Goal: Check status: Check status

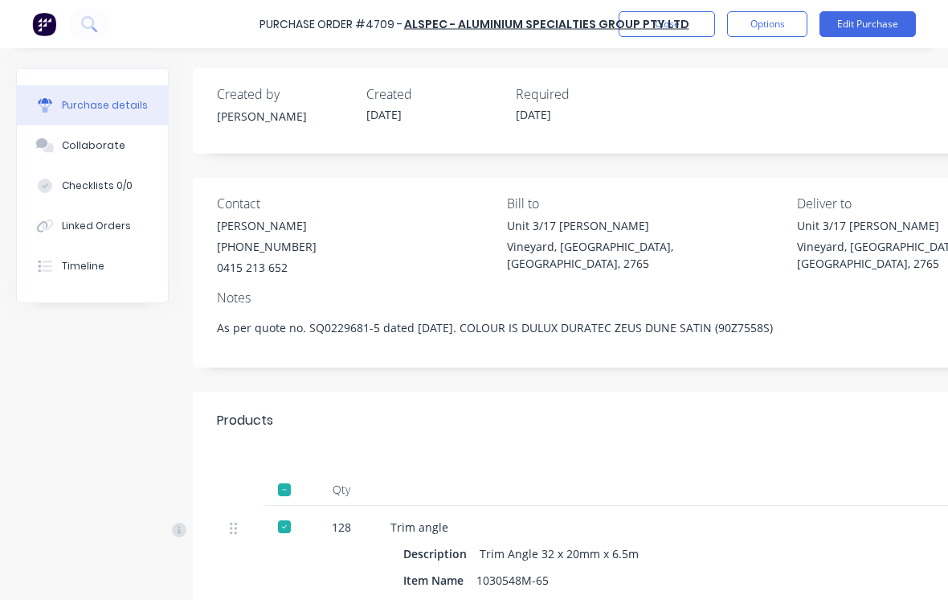
type textarea "x"
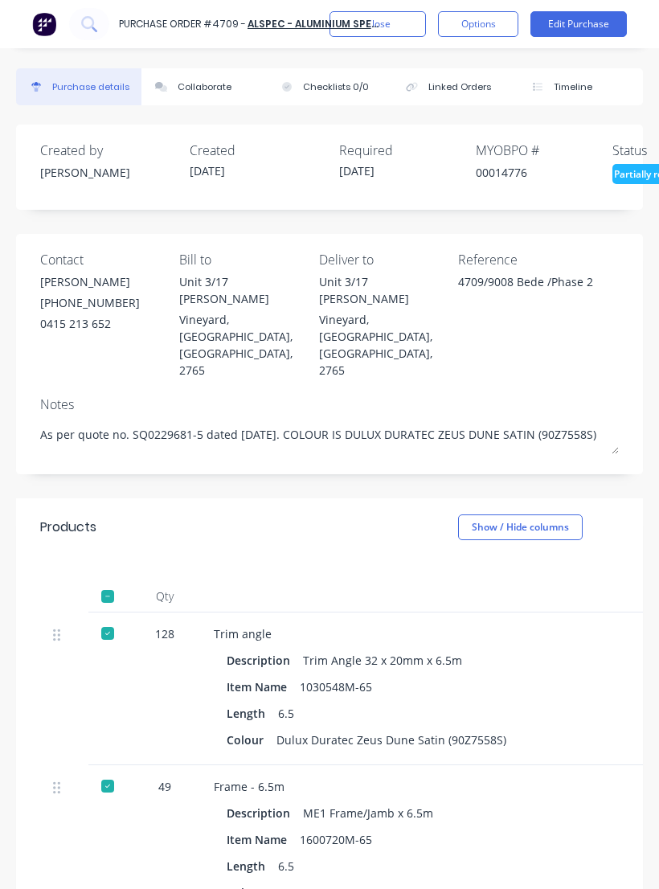
click at [396, 35] on button "Close" at bounding box center [378, 24] width 96 height 26
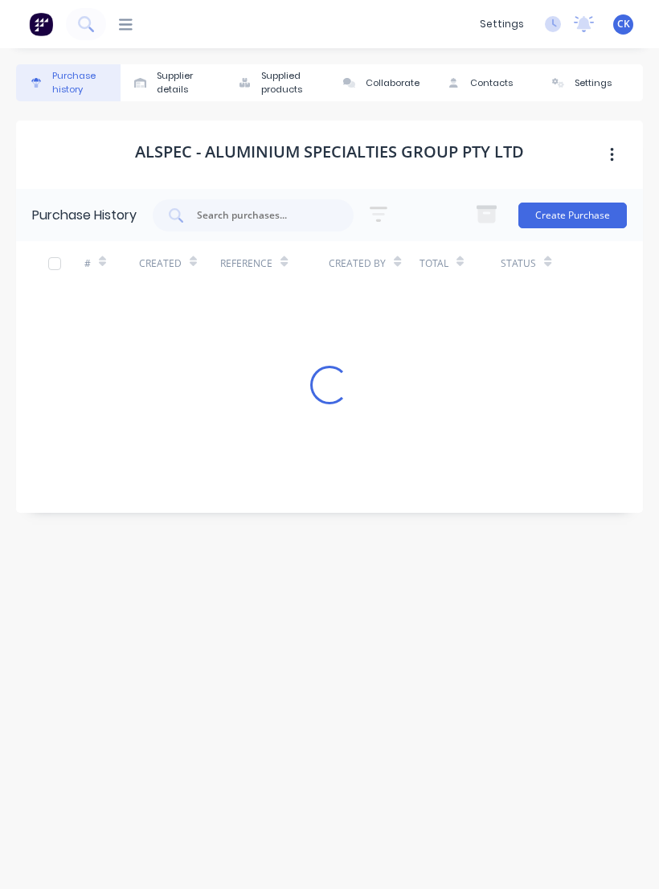
click at [276, 215] on input "text" at bounding box center [261, 215] width 133 height 16
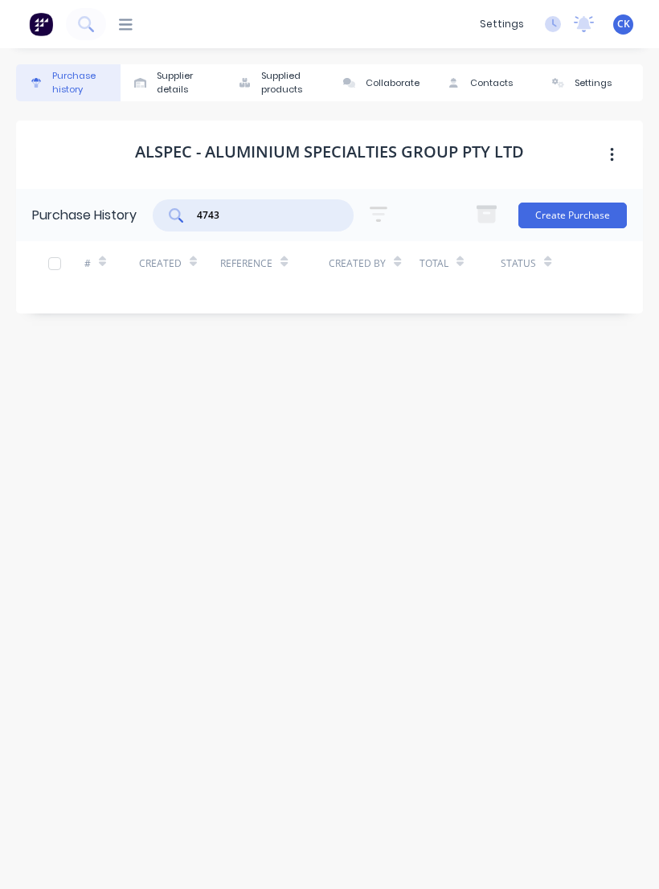
type input "4743"
click at [67, 96] on button "Purchase history" at bounding box center [68, 82] width 104 height 37
click at [85, 73] on div "Purchase history" at bounding box center [82, 82] width 60 height 27
click at [132, 31] on icon at bounding box center [126, 24] width 14 height 15
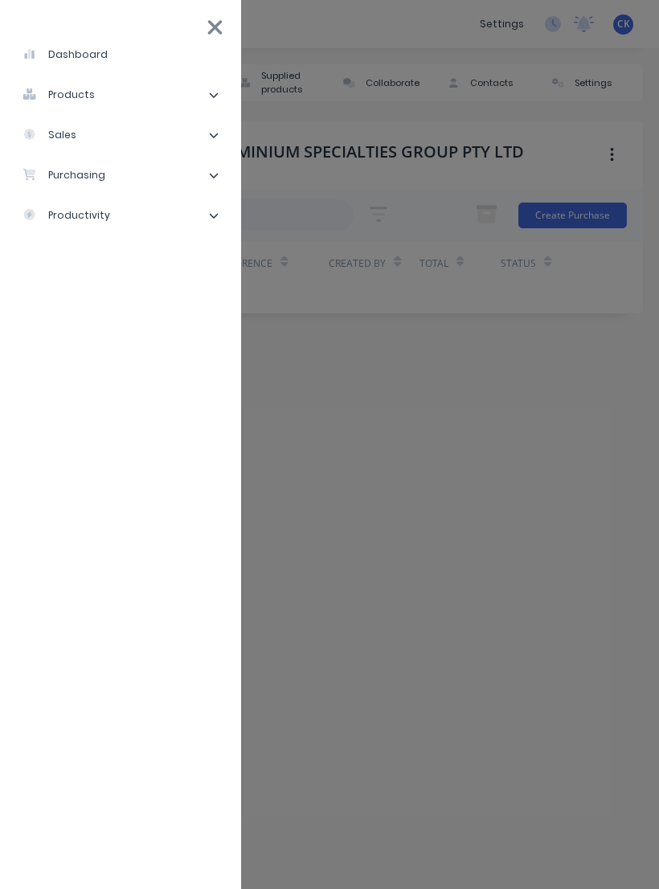
click at [133, 31] on ul "dashboard products Product Catalogue Materials sales Sales Orders Customers Pri…" at bounding box center [120, 451] width 241 height 850
click at [162, 184] on li "purchasing" at bounding box center [120, 175] width 215 height 40
click at [140, 211] on div "Purchase Orders" at bounding box center [90, 215] width 111 height 14
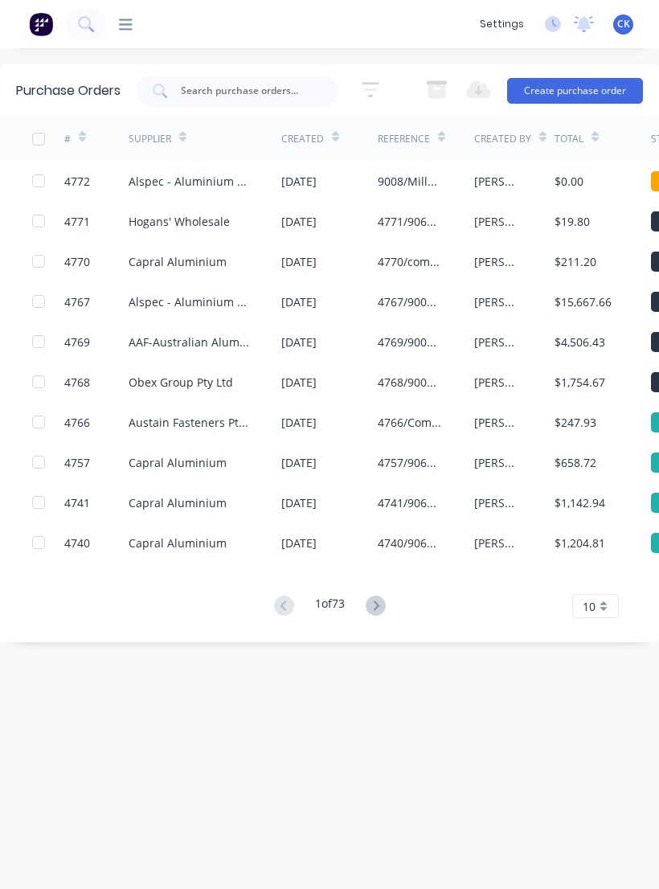
click at [118, 42] on div "dashboard products sales purchasing productivity dashboard products Product Cat…" at bounding box center [329, 24] width 659 height 48
click at [126, 30] on icon at bounding box center [126, 23] width 14 height 11
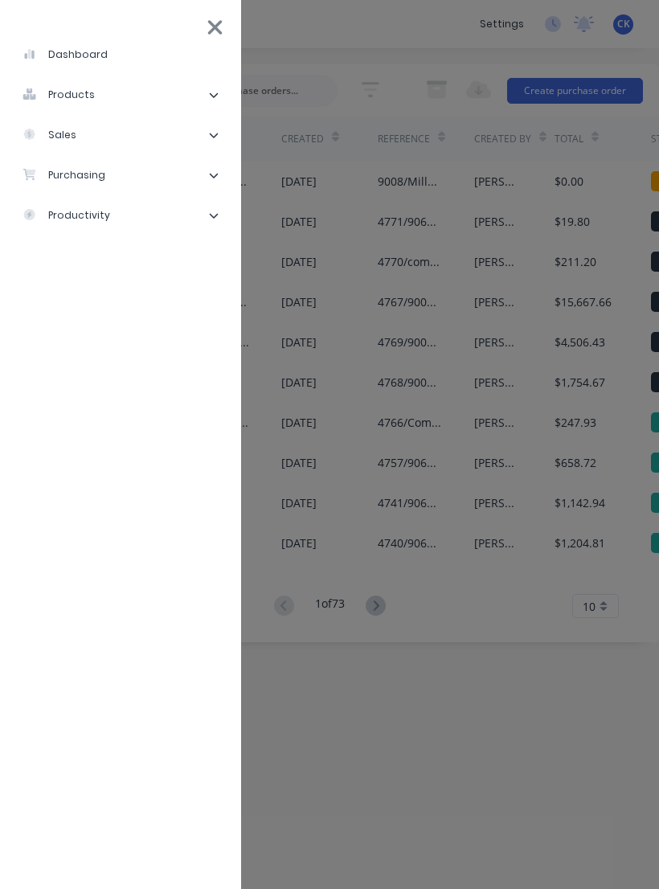
click at [423, 583] on div "dashboard products Product Catalogue Materials sales Sales Orders Customers Pri…" at bounding box center [435, 444] width 659 height 889
click at [397, 522] on div "dashboard products Product Catalogue Materials sales Sales Orders Customers Pri…" at bounding box center [435, 444] width 659 height 889
click at [376, 248] on div "dashboard products Product Catalogue Materials sales Sales Orders Customers Pri…" at bounding box center [435, 444] width 659 height 889
click at [213, 24] on icon at bounding box center [215, 27] width 14 height 14
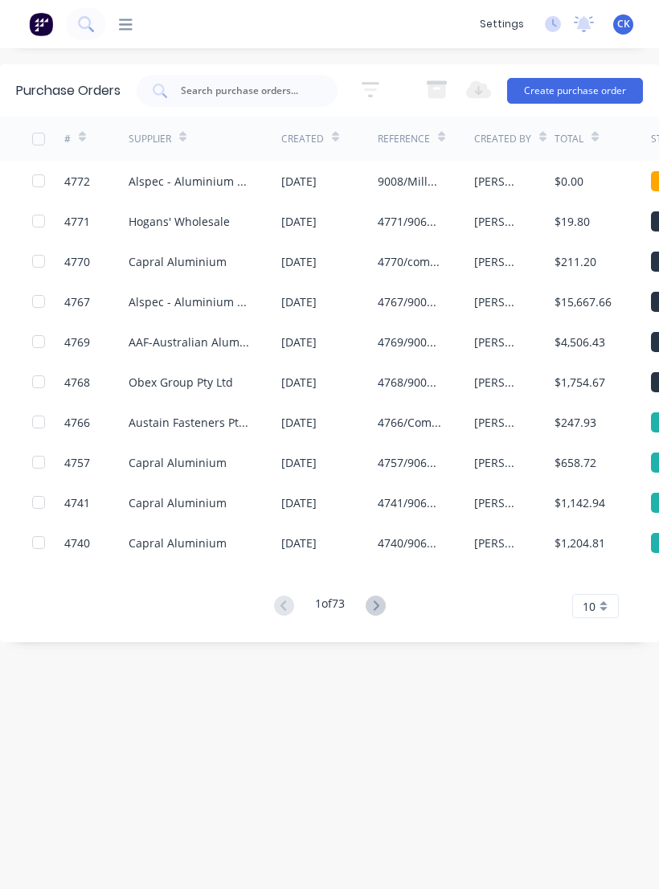
click at [32, 15] on img at bounding box center [41, 24] width 24 height 24
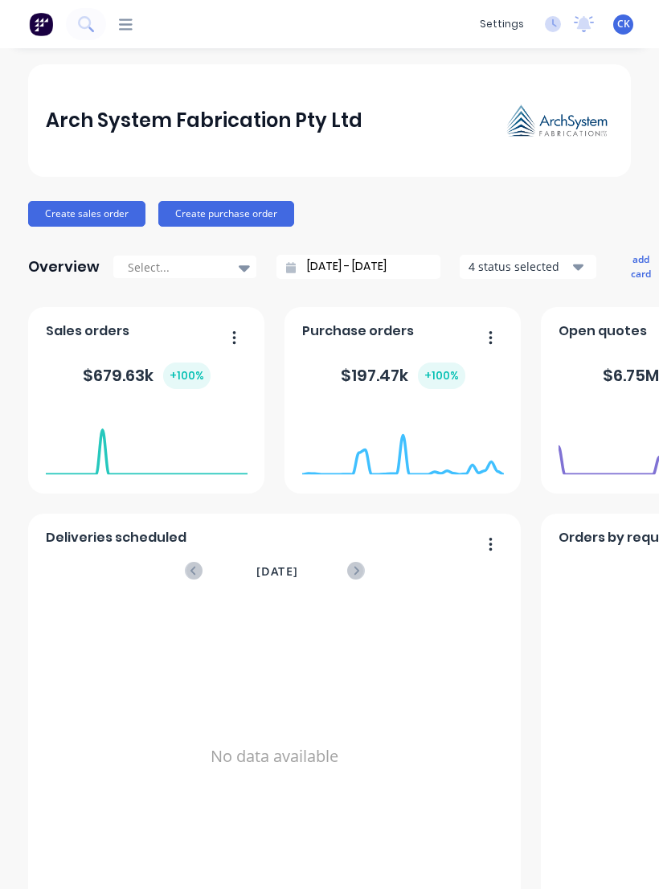
click at [43, 31] on img at bounding box center [41, 24] width 24 height 24
click at [130, 26] on icon at bounding box center [126, 24] width 14 height 15
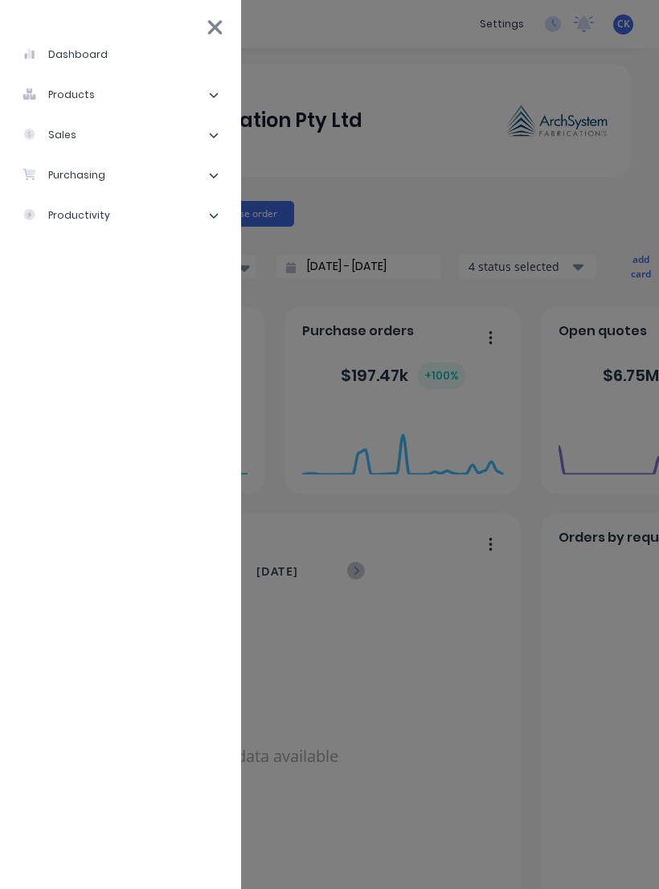
click at [69, 178] on div "purchasing" at bounding box center [64, 175] width 83 height 14
click at [99, 222] on div "Purchase Orders" at bounding box center [90, 215] width 111 height 14
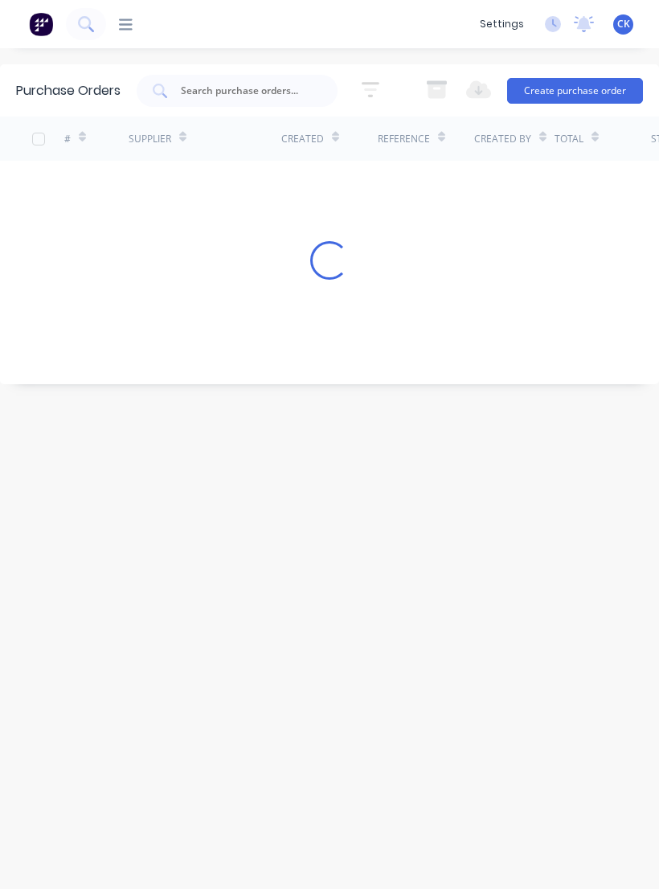
click at [203, 87] on input "text" at bounding box center [245, 91] width 133 height 16
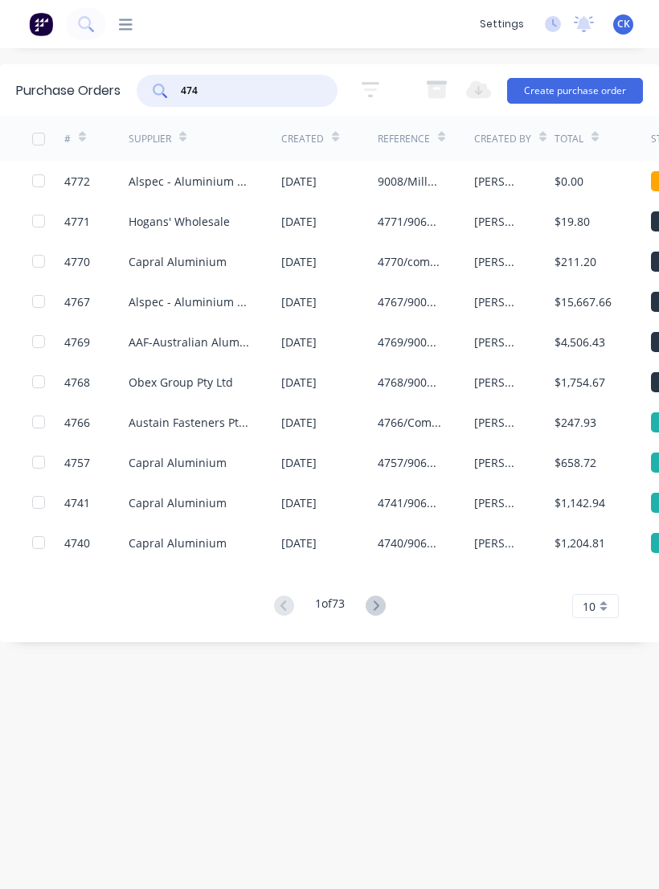
type input "4743"
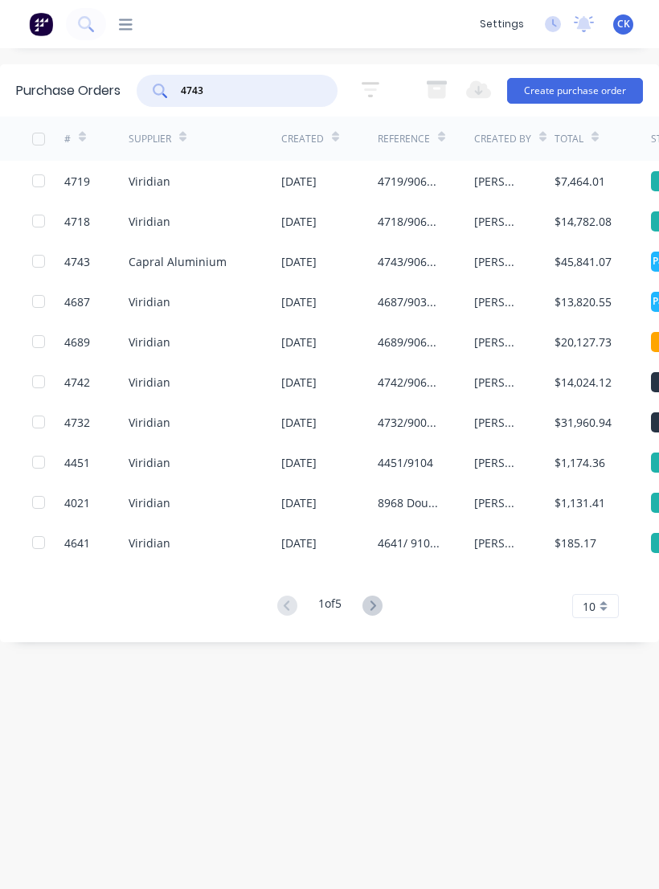
click at [577, 269] on div "$45,841.07" at bounding box center [583, 261] width 57 height 17
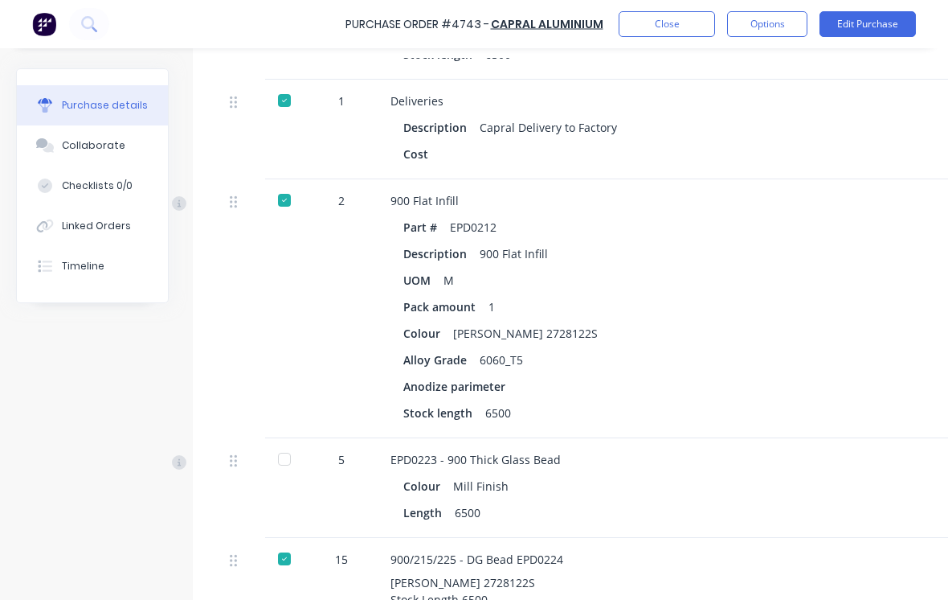
type textarea "x"
